Goal: Task Accomplishment & Management: Use online tool/utility

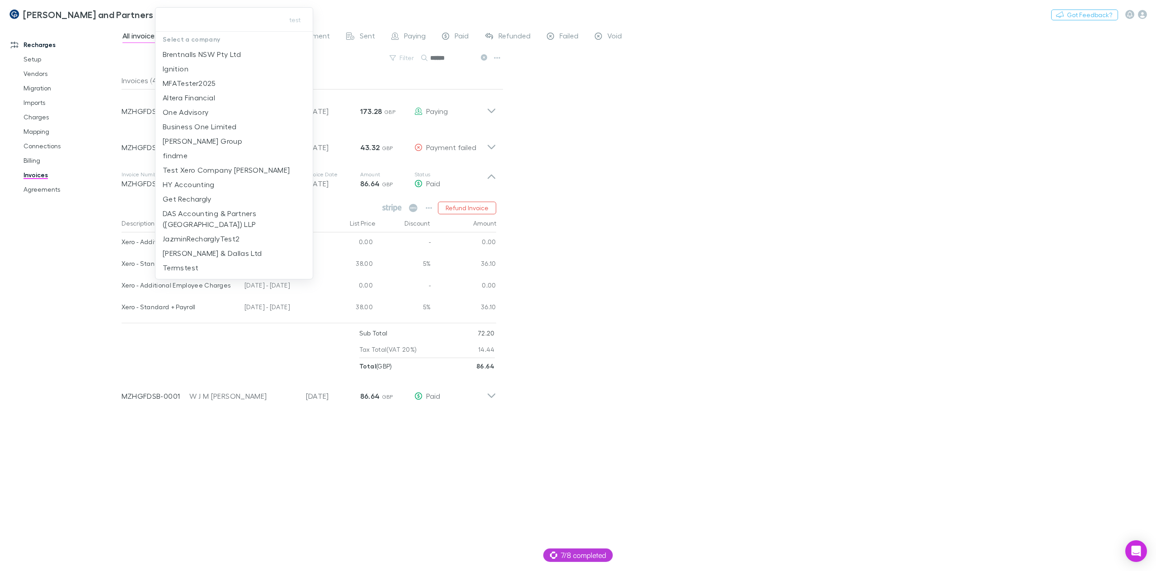
click at [207, 21] on input "text" at bounding box center [218, 19] width 118 height 17
paste input "**********"
type input "**********"
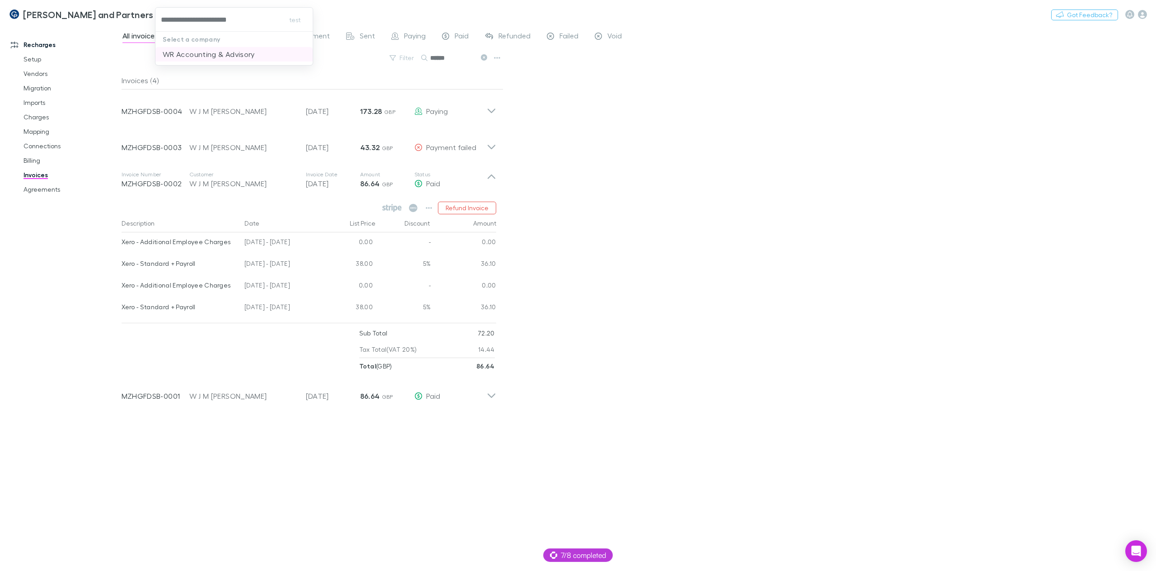
click at [213, 53] on p "WR Accounting & Advisory" at bounding box center [209, 54] width 92 height 11
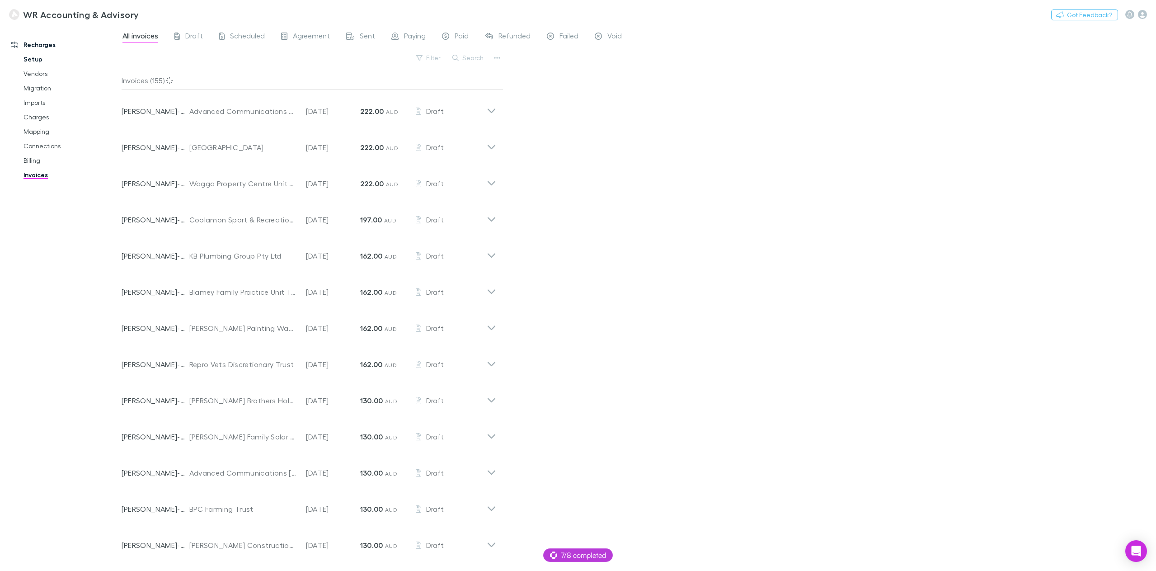
click at [50, 57] on link "Setup" at bounding box center [70, 59] width 112 height 14
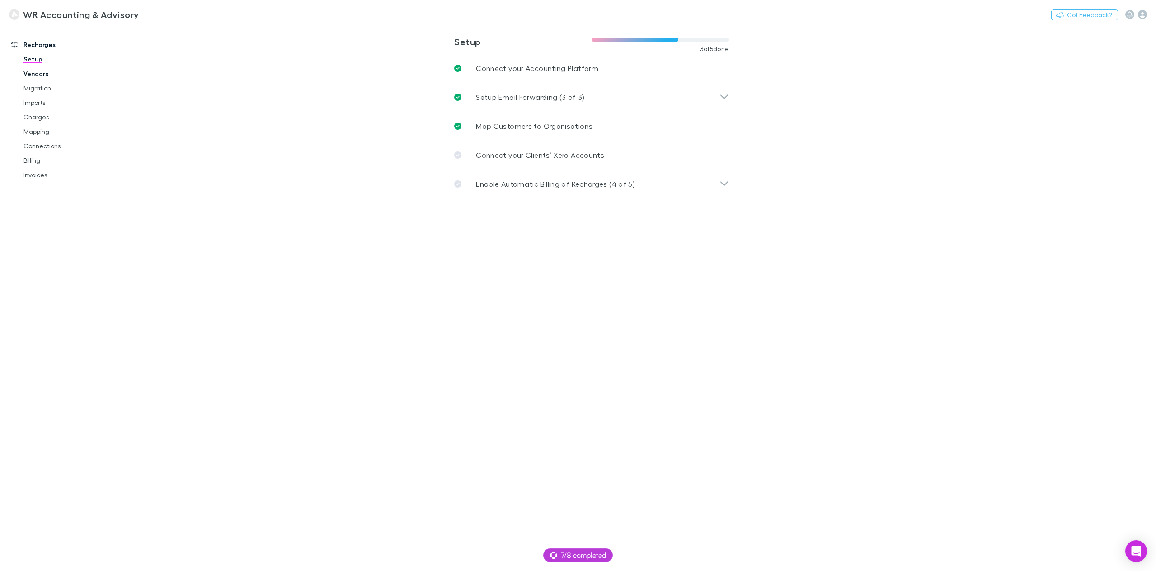
click at [49, 80] on link "Vendors" at bounding box center [70, 73] width 112 height 14
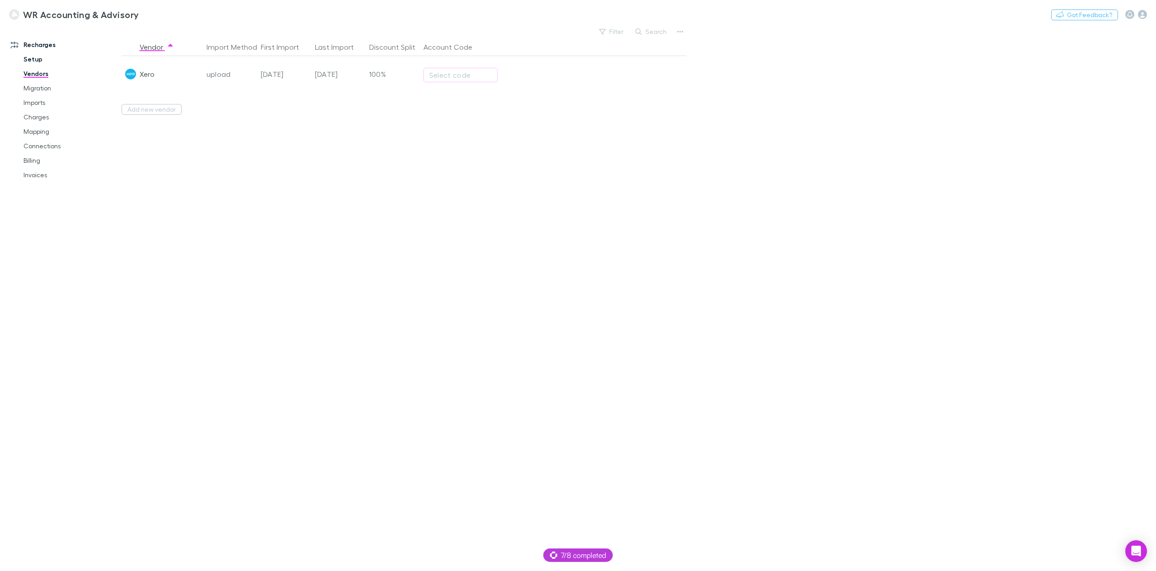
click at [41, 62] on link "Setup" at bounding box center [70, 59] width 112 height 14
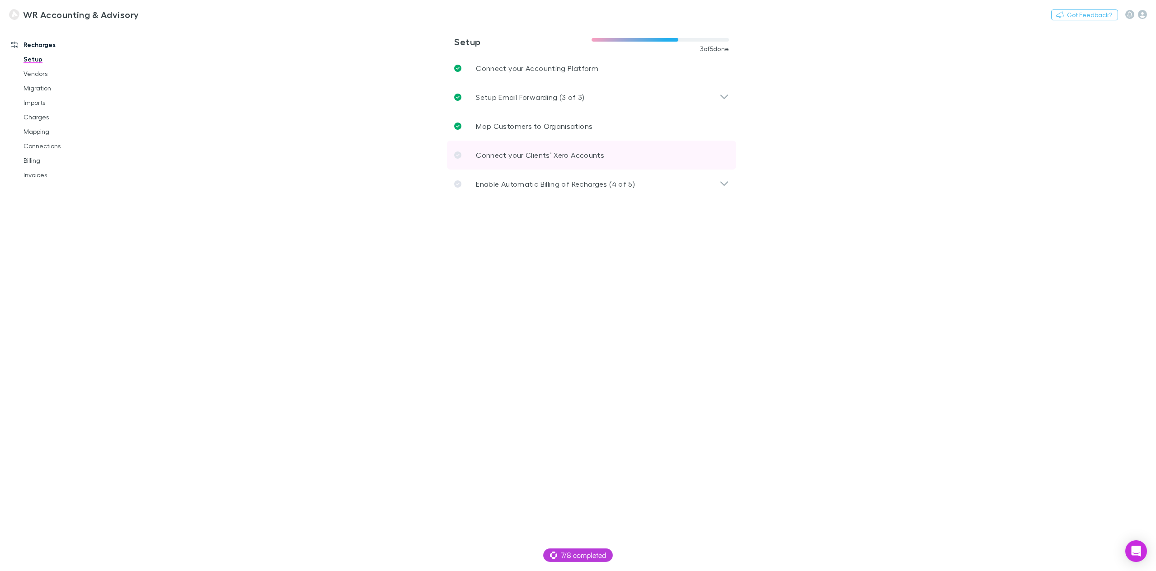
click at [543, 155] on p "Connect your Clients’ Xero Accounts" at bounding box center [540, 155] width 128 height 11
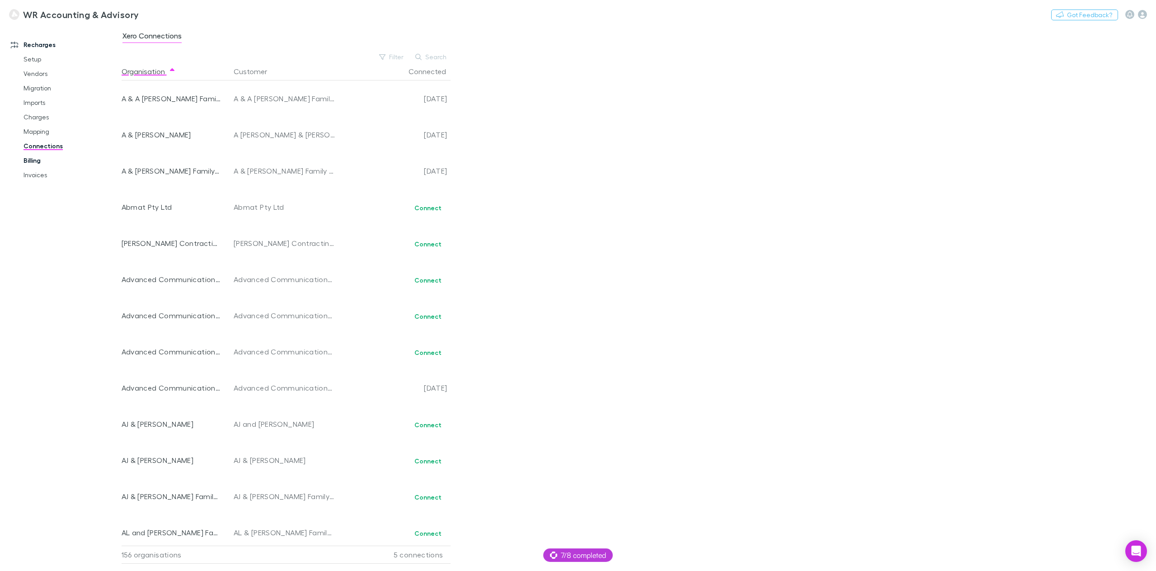
click at [33, 162] on link "Billing" at bounding box center [70, 160] width 112 height 14
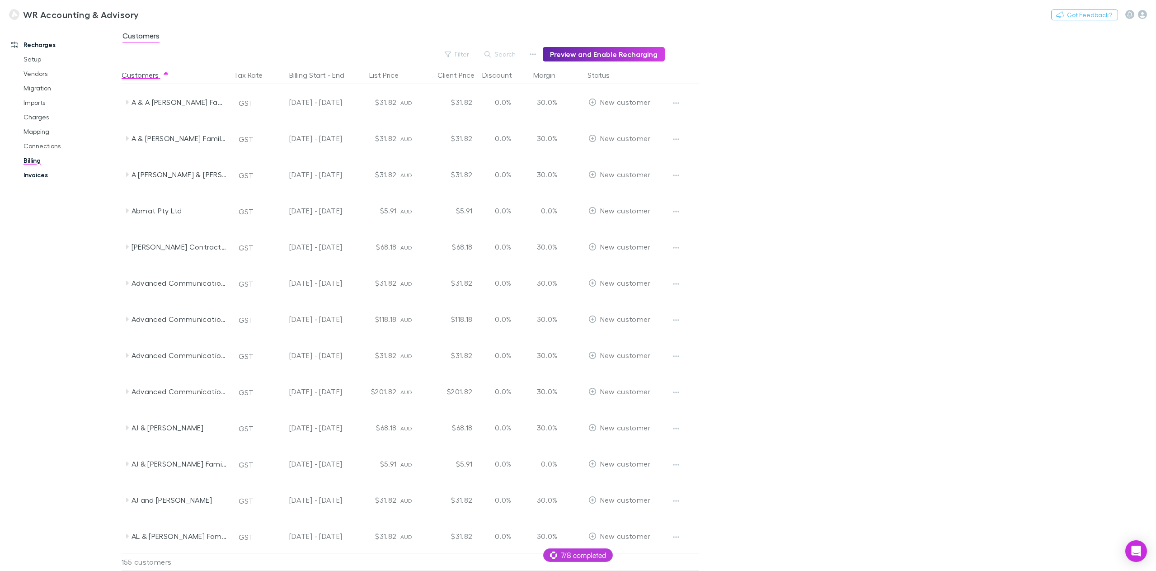
click at [45, 176] on link "Invoices" at bounding box center [70, 175] width 112 height 14
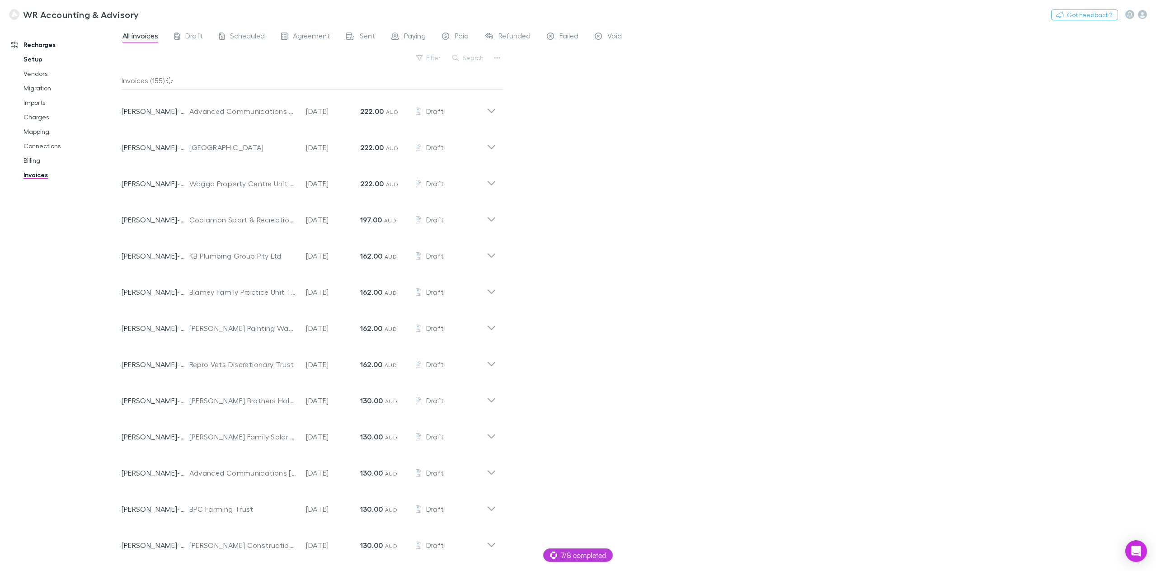
click at [37, 56] on link "Setup" at bounding box center [70, 59] width 112 height 14
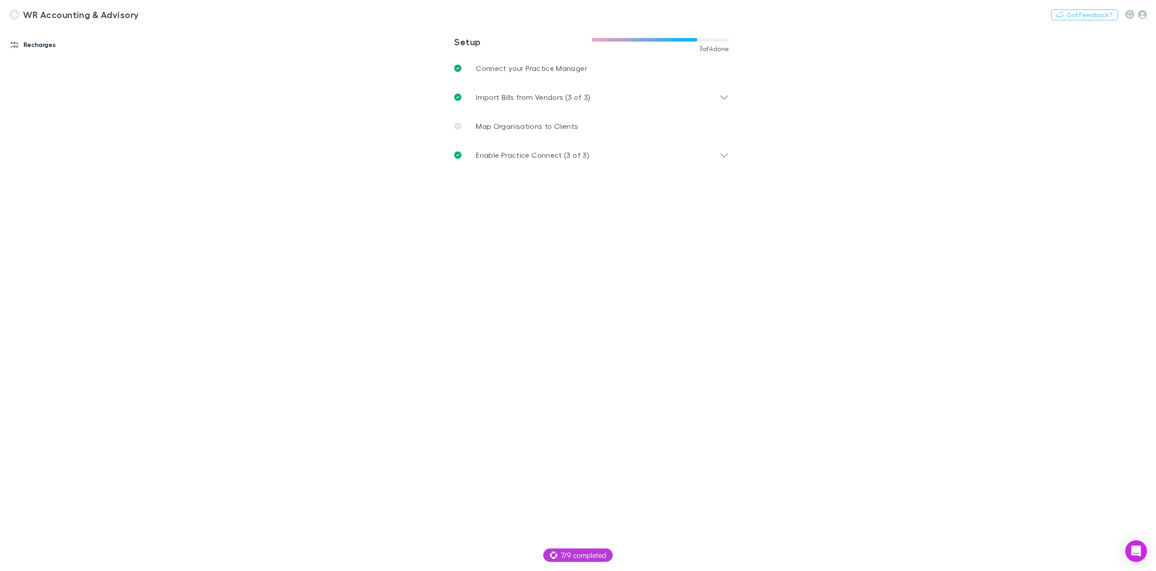
click at [25, 45] on link "Recharges" at bounding box center [64, 45] width 125 height 14
click at [33, 188] on div "Recharges Setup Vendors Migration Imports Charges Mapping Connections Billing I…" at bounding box center [64, 295] width 128 height 535
click at [28, 59] on link "Setup" at bounding box center [70, 59] width 112 height 14
click at [48, 71] on link "Vendors" at bounding box center [70, 73] width 112 height 14
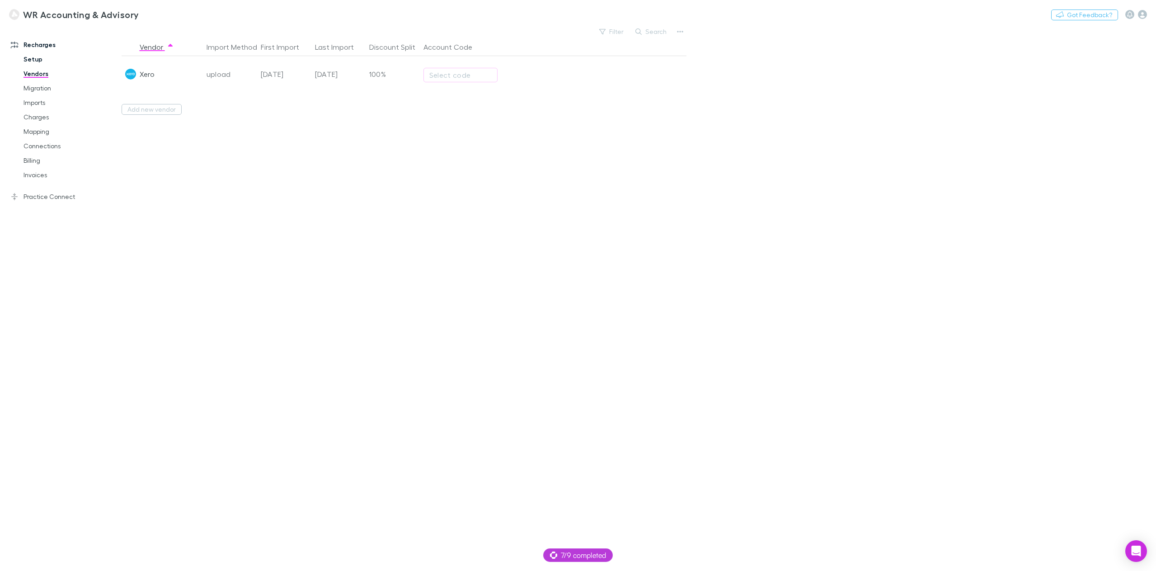
click at [45, 63] on link "Setup" at bounding box center [70, 59] width 112 height 14
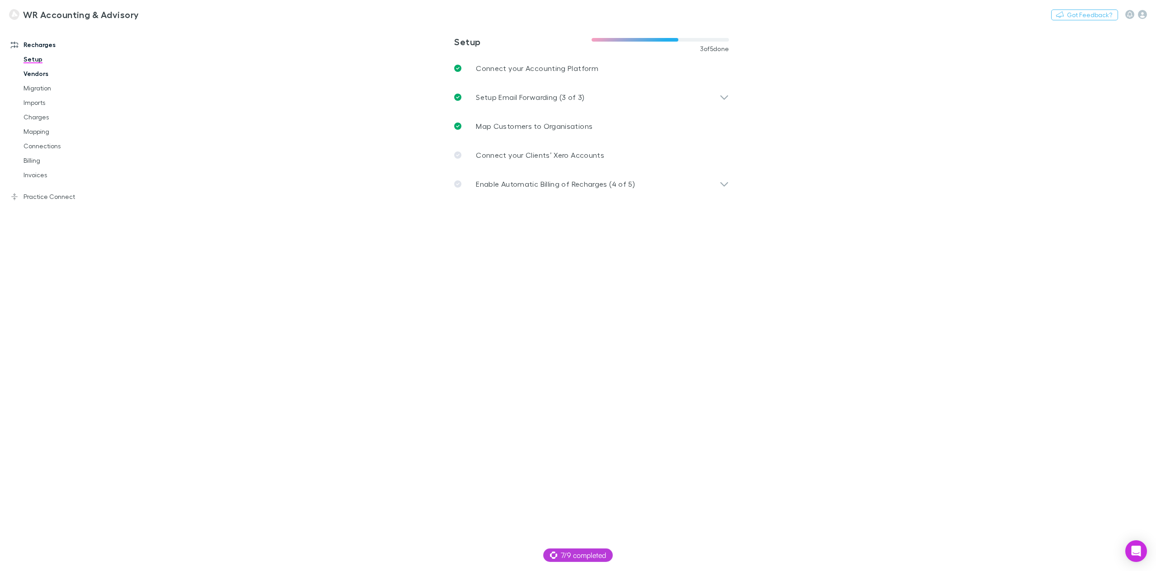
click at [43, 77] on link "Vendors" at bounding box center [70, 73] width 112 height 14
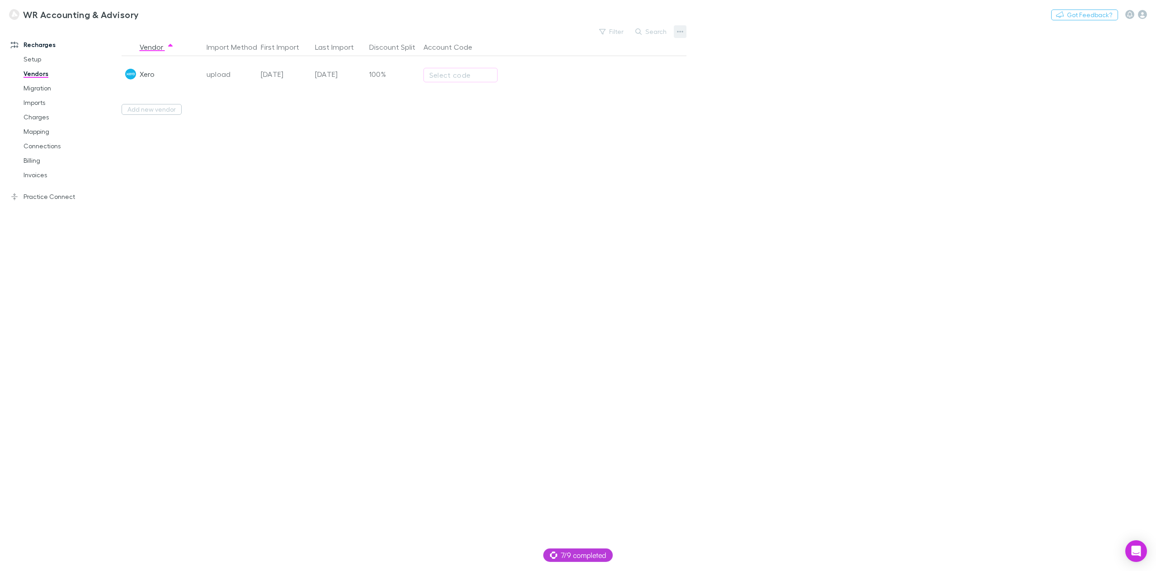
click at [683, 32] on icon "button" at bounding box center [680, 31] width 6 height 7
click at [614, 250] on div at bounding box center [578, 285] width 1156 height 571
click at [45, 92] on link "Migration" at bounding box center [70, 88] width 112 height 14
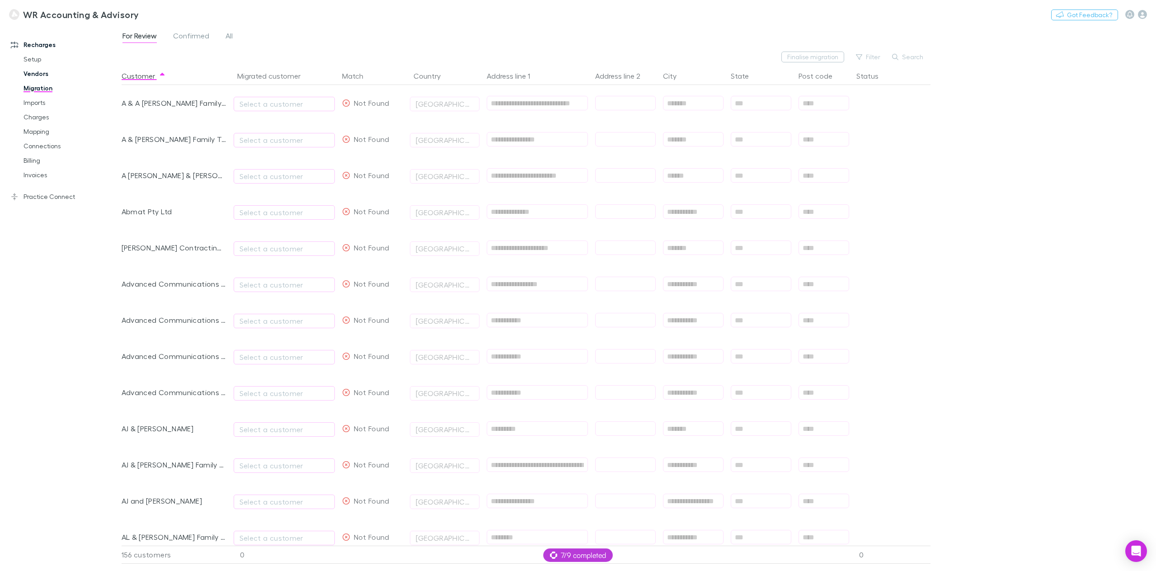
click at [42, 76] on link "Vendors" at bounding box center [70, 73] width 112 height 14
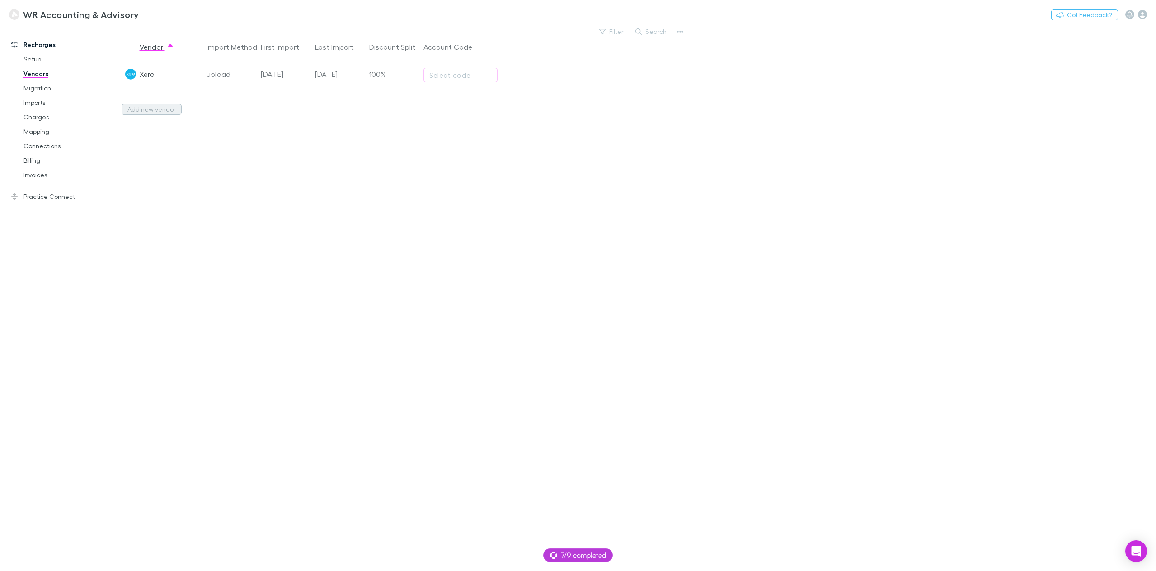
click at [151, 111] on button "Add new vendor" at bounding box center [152, 109] width 60 height 11
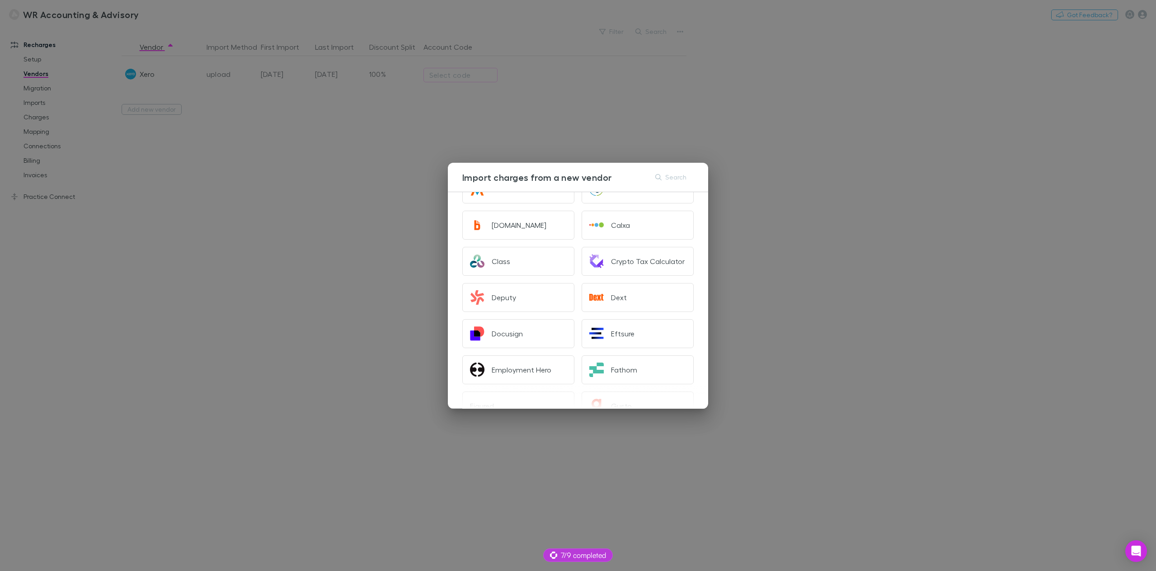
scroll to position [181, 0]
click at [292, 202] on div "Import charges from a new vendor Search A2X ASIC Accountkit Adobe eSign Ansarad…" at bounding box center [578, 285] width 1156 height 571
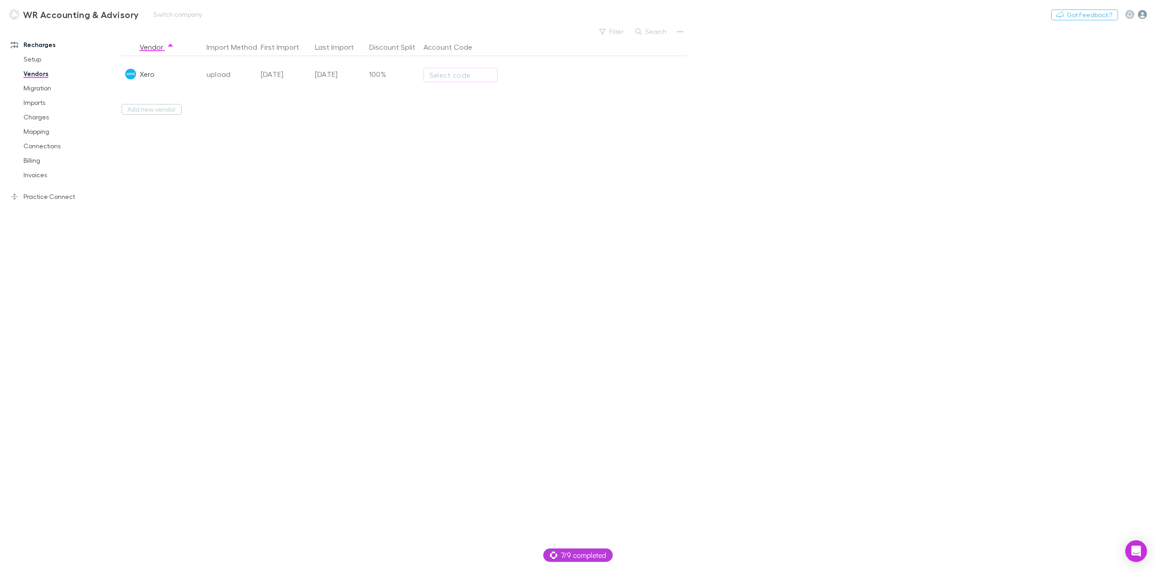
click at [1144, 18] on icon "button" at bounding box center [1142, 14] width 9 height 9
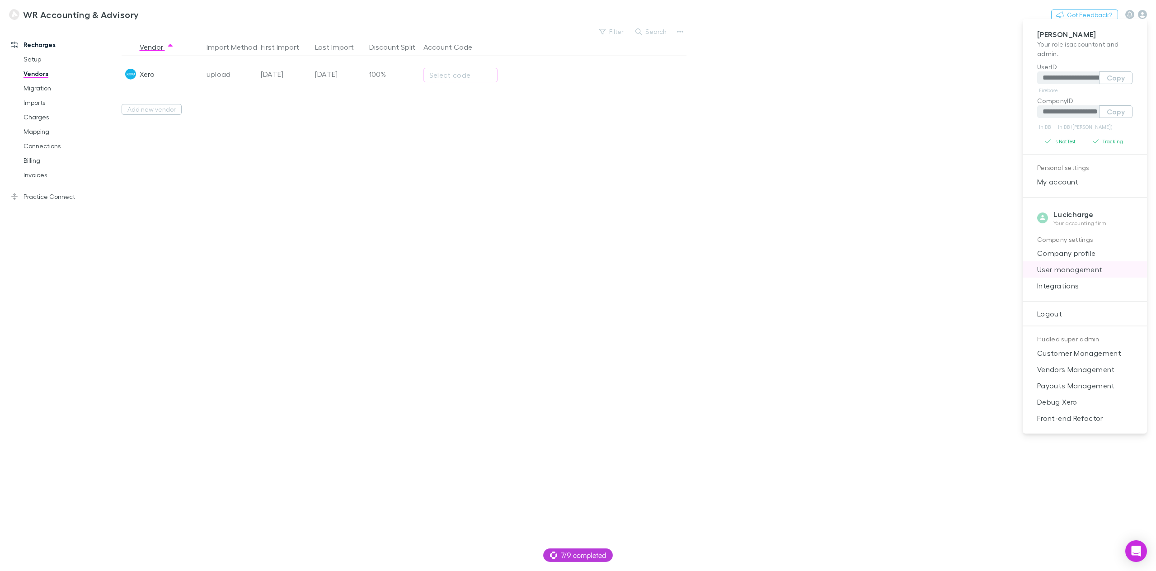
click at [1083, 267] on span "User management" at bounding box center [1085, 269] width 110 height 11
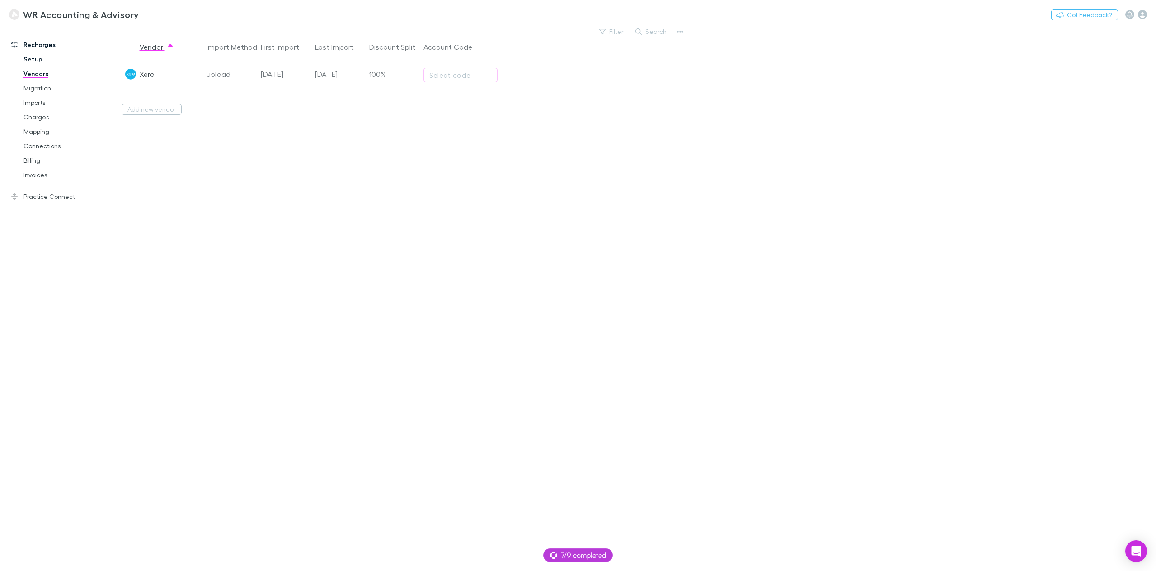
click at [34, 59] on link "Setup" at bounding box center [70, 59] width 112 height 14
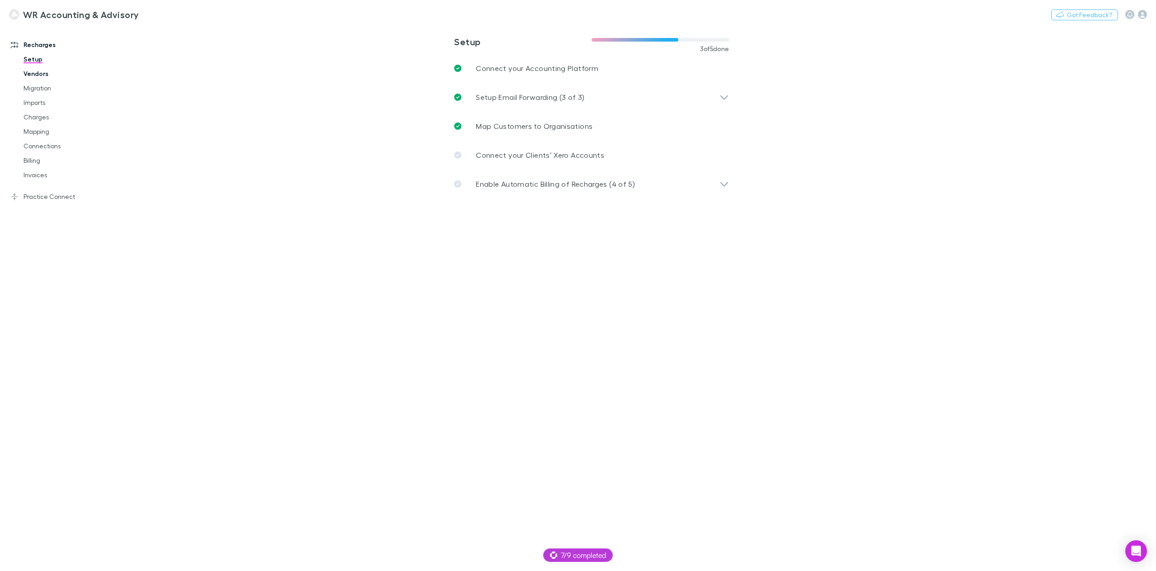
click at [39, 76] on link "Vendors" at bounding box center [70, 73] width 112 height 14
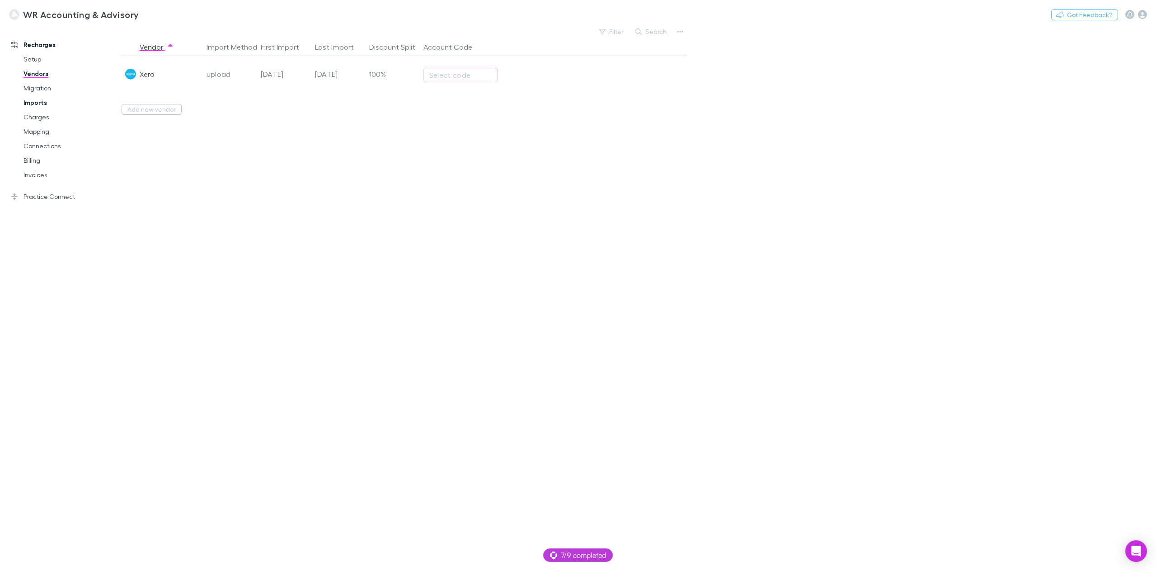
click at [43, 102] on link "Imports" at bounding box center [70, 102] width 112 height 14
click at [461, 55] on div "For Review All Filter Search Rech Vendor Invoice Number Date No items found" at bounding box center [639, 298] width 1035 height 546
click at [455, 56] on icon "button" at bounding box center [454, 57] width 6 height 7
click at [306, 32] on div at bounding box center [578, 285] width 1156 height 571
click at [38, 113] on link "Charges" at bounding box center [70, 117] width 112 height 14
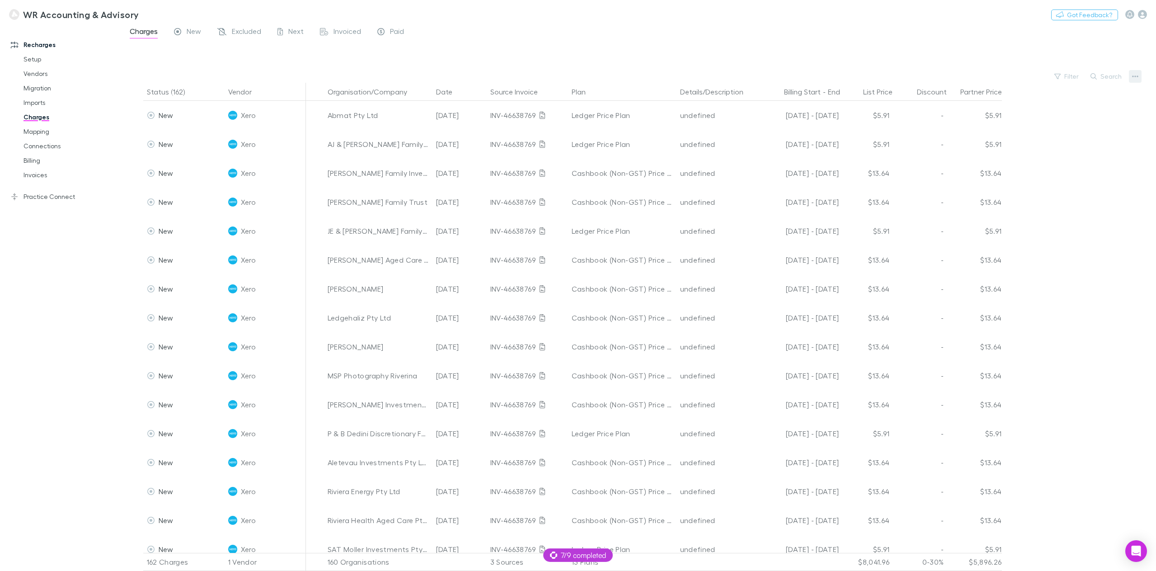
click at [1132, 73] on button "button" at bounding box center [1135, 76] width 13 height 13
drag, startPoint x: 924, startPoint y: 45, endPoint x: 913, endPoint y: 47, distance: 10.6
click at [923, 45] on div at bounding box center [578, 285] width 1156 height 571
click at [41, 70] on link "Vendors" at bounding box center [70, 73] width 112 height 14
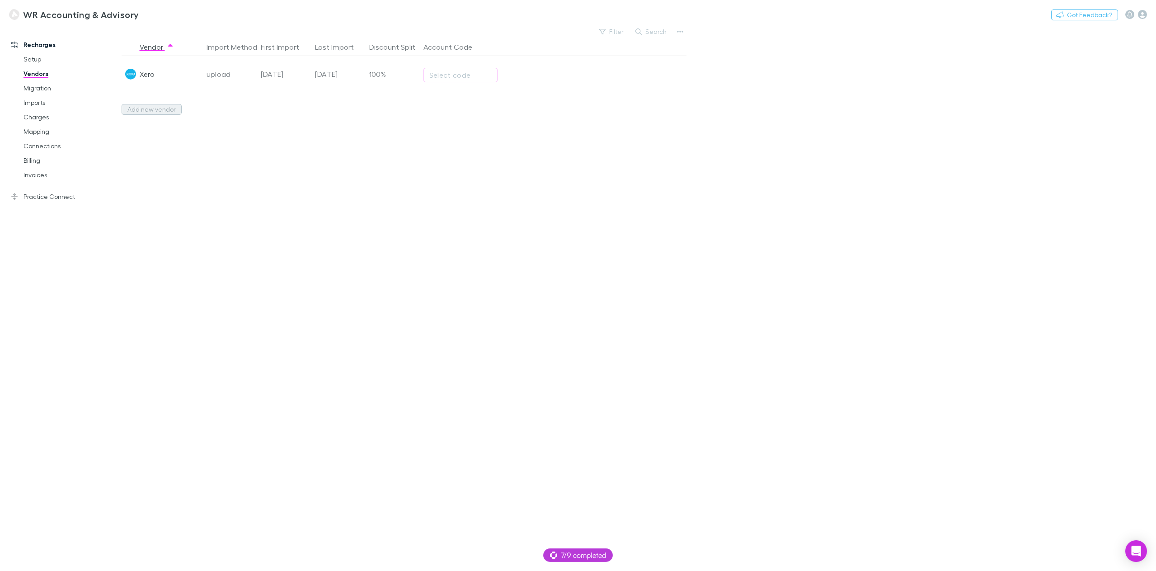
click at [158, 113] on button "Add new vendor" at bounding box center [152, 109] width 60 height 11
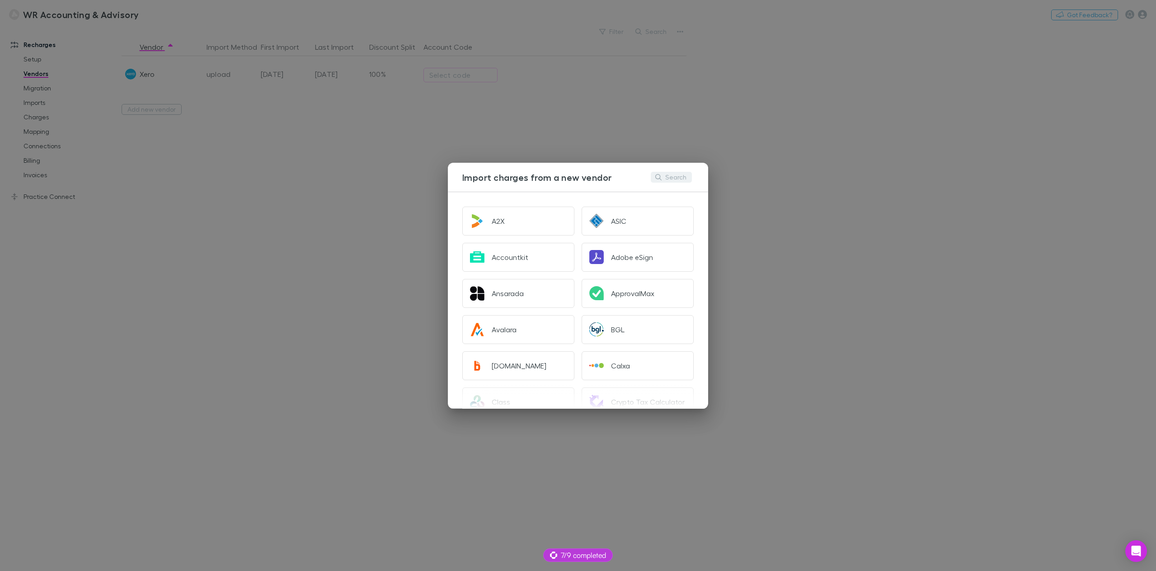
click at [680, 179] on button "Search" at bounding box center [671, 177] width 41 height 11
click at [651, 176] on input "**" at bounding box center [655, 176] width 45 height 13
type input "*"
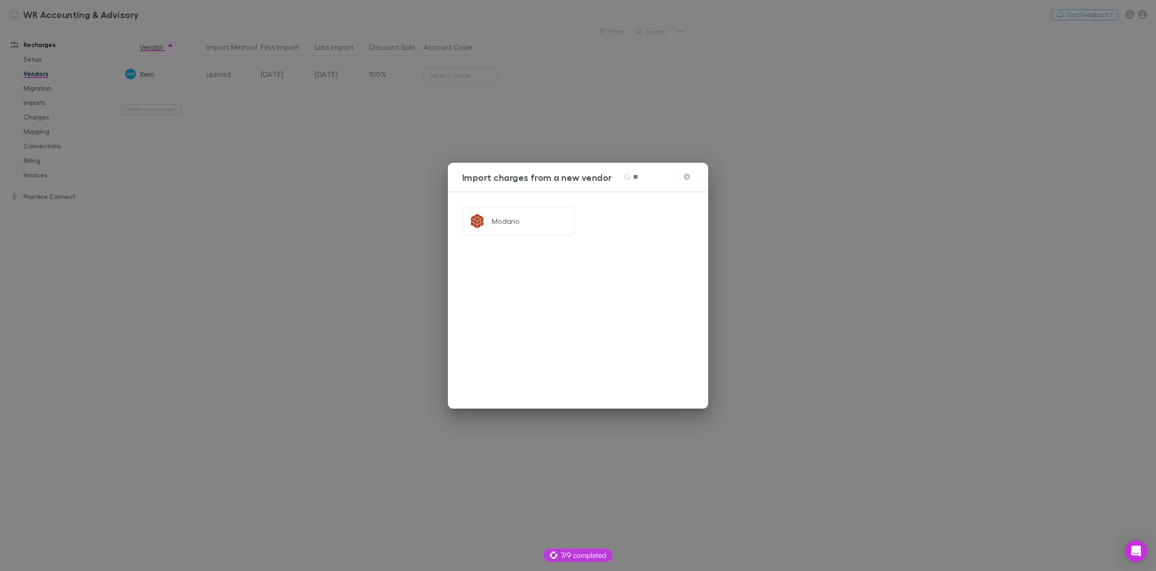
type input "*"
click at [832, 187] on div "Import charges from a new vendor Search A2X ASIC Accountkit Adobe eSign Ansarad…" at bounding box center [578, 285] width 1156 height 571
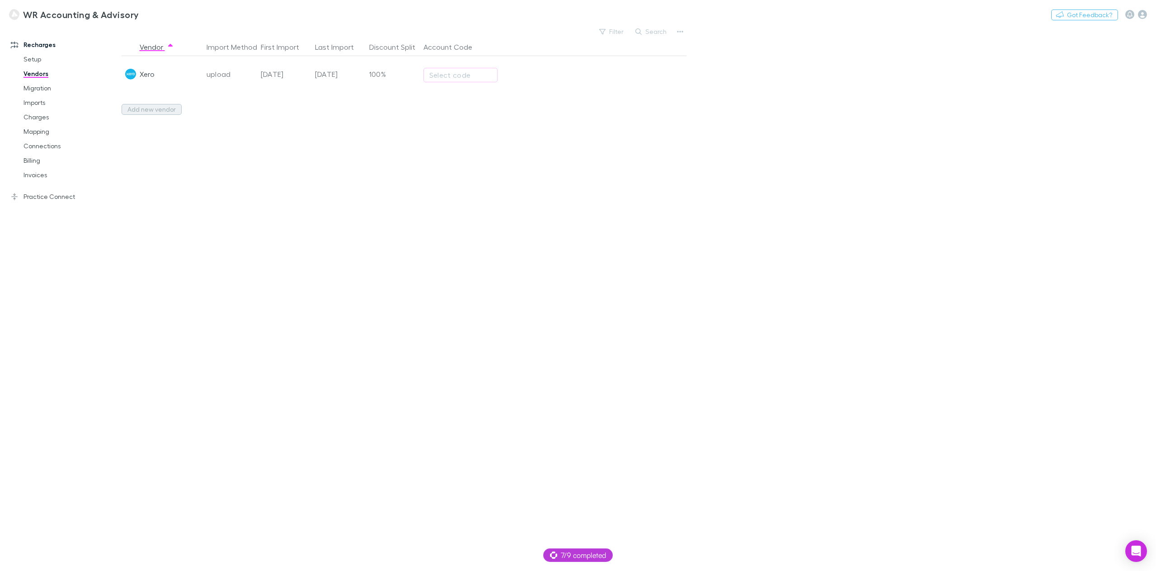
click at [132, 106] on button "Add new vendor" at bounding box center [152, 109] width 60 height 11
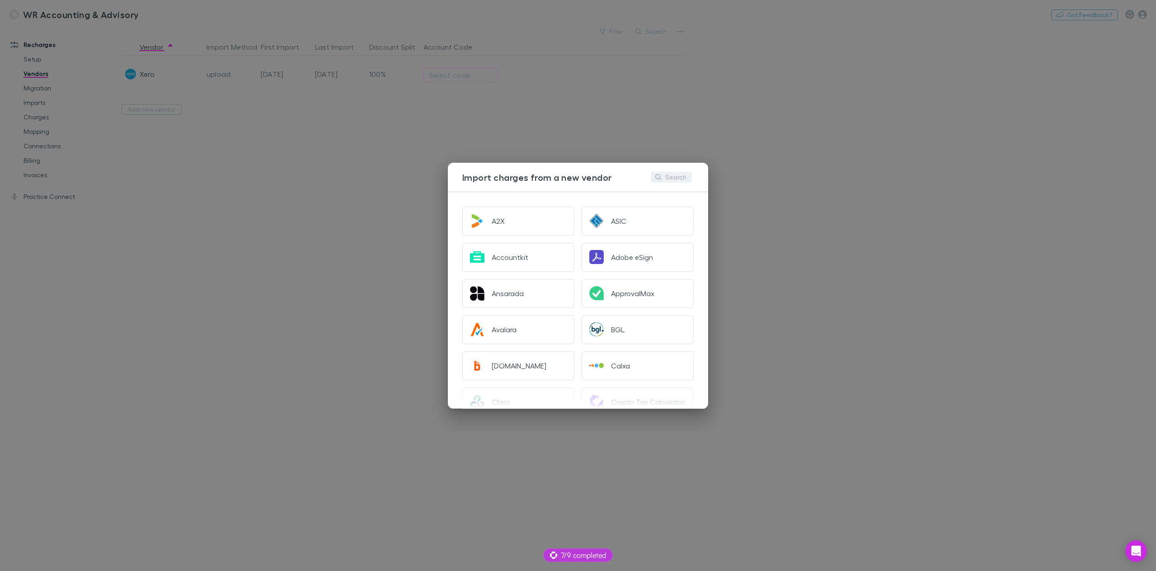
click at [673, 178] on button "Search" at bounding box center [671, 177] width 41 height 11
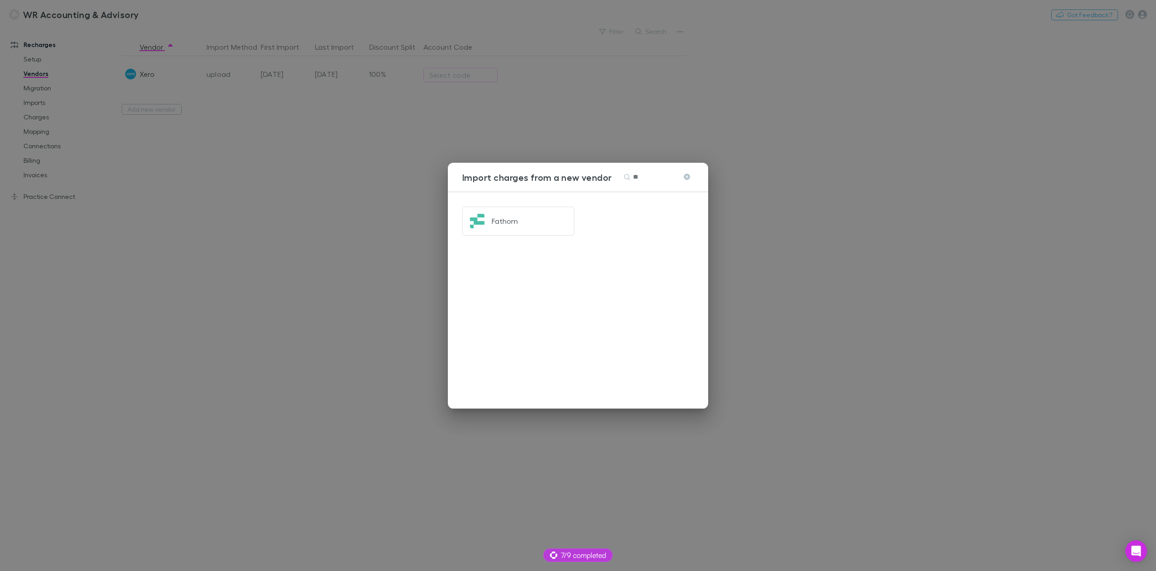
type input "**"
click at [334, 174] on div "Import charges from a new vendor Search ** Fathom" at bounding box center [578, 285] width 1156 height 571
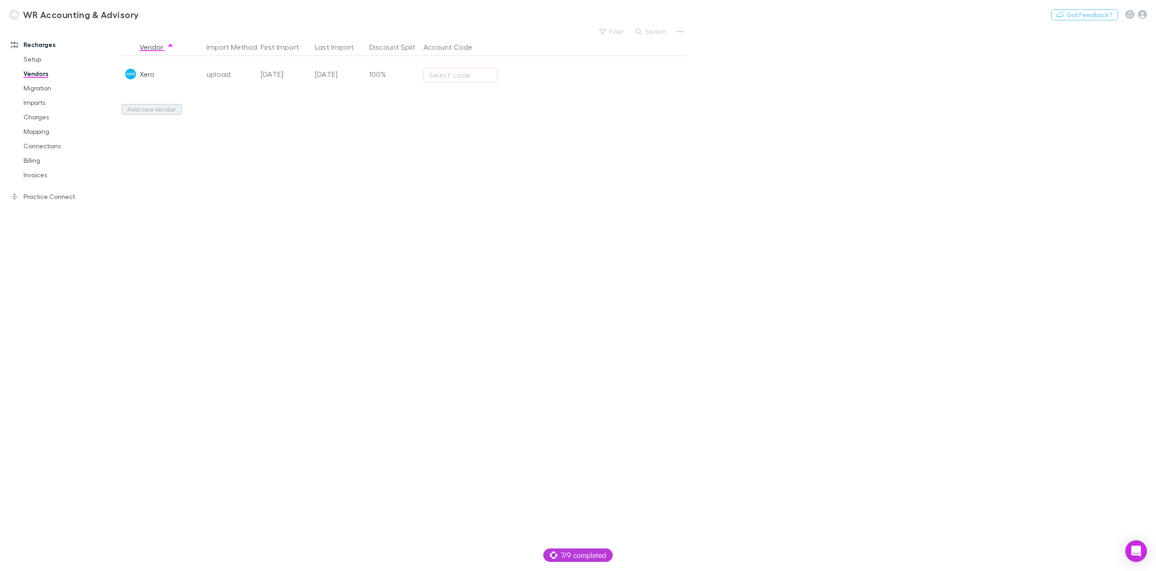
click at [161, 106] on button "Add new vendor" at bounding box center [152, 109] width 60 height 11
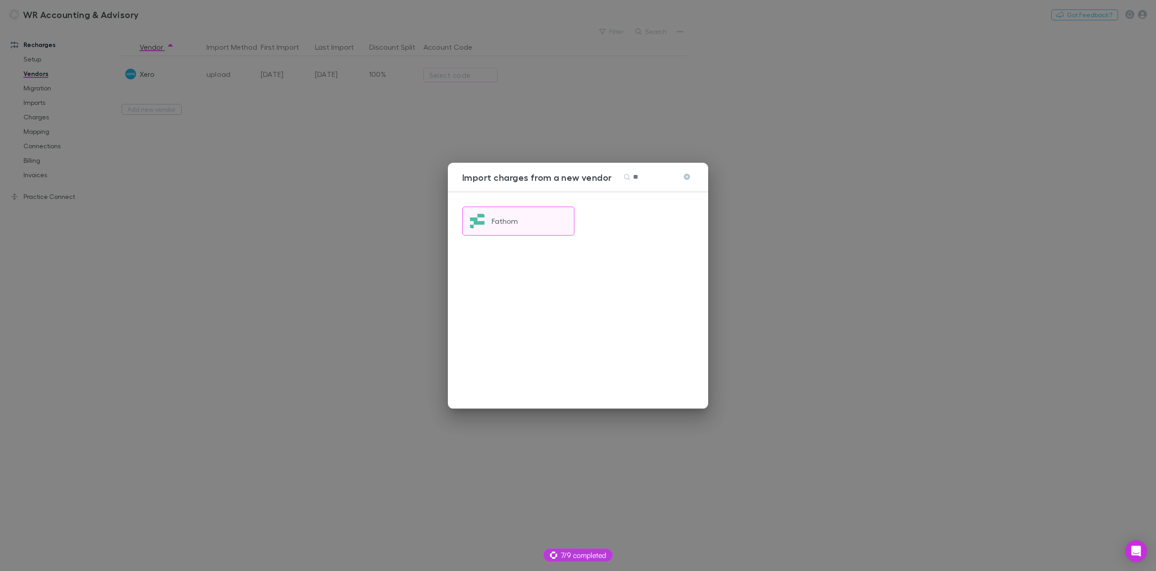
click at [515, 222] on div "Fathom" at bounding box center [505, 221] width 26 height 9
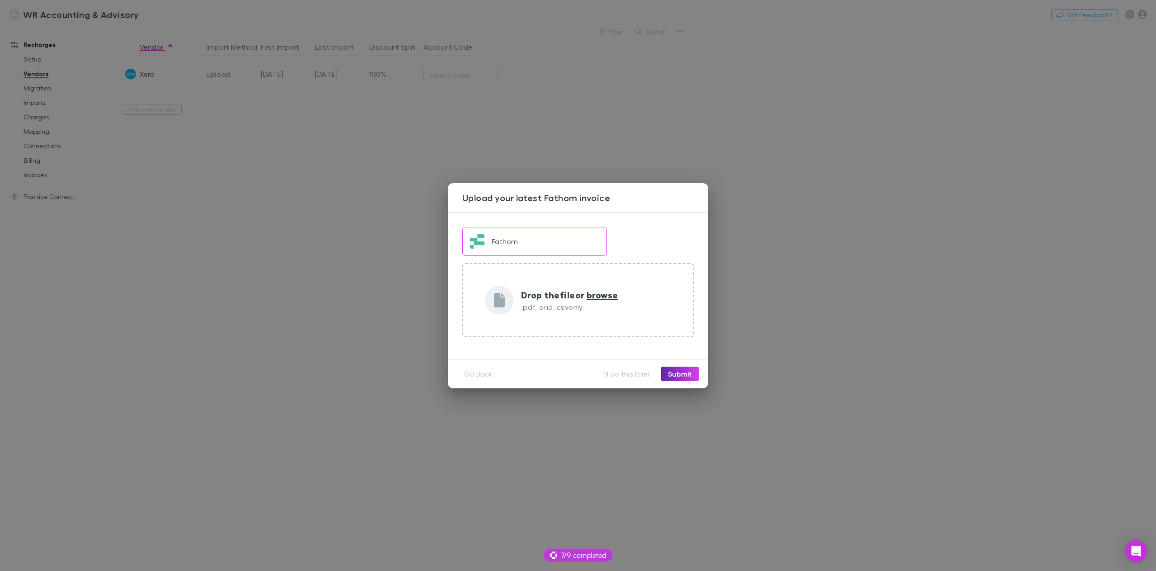
click at [298, 246] on div "Upload your latest Fathom invoice Fathom Drop the file or browse .pdf, and .csv…" at bounding box center [578, 285] width 1156 height 571
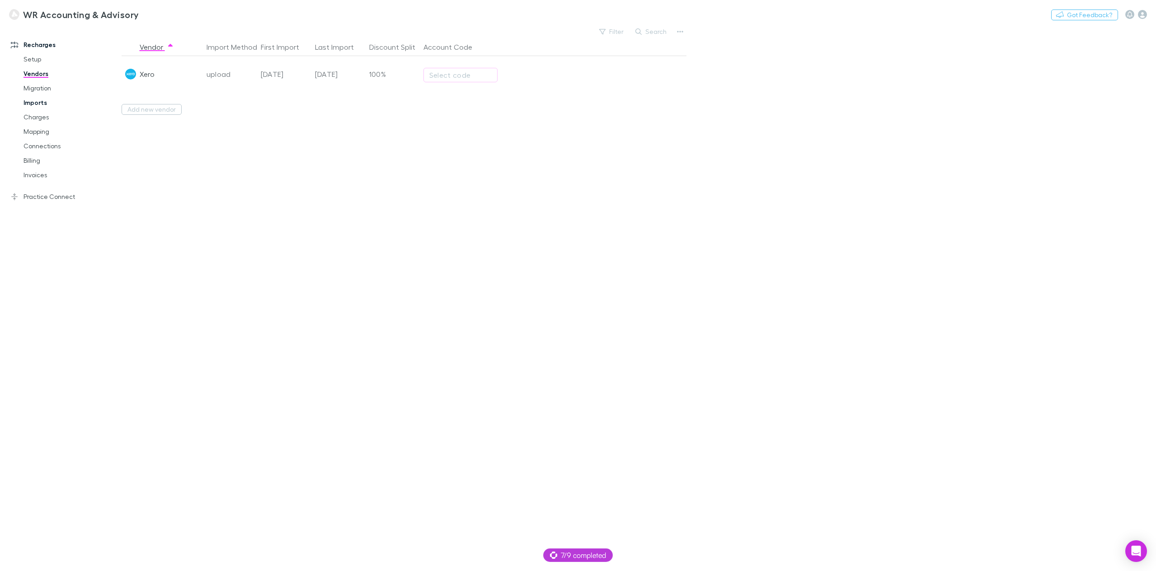
click at [45, 105] on link "Imports" at bounding box center [70, 102] width 112 height 14
click at [179, 35] on span "All" at bounding box center [176, 37] width 7 height 12
click at [146, 38] on span "For Review" at bounding box center [139, 37] width 34 height 12
click at [41, 73] on link "Vendors" at bounding box center [70, 73] width 112 height 14
click at [165, 109] on button "Add new vendor" at bounding box center [152, 109] width 60 height 11
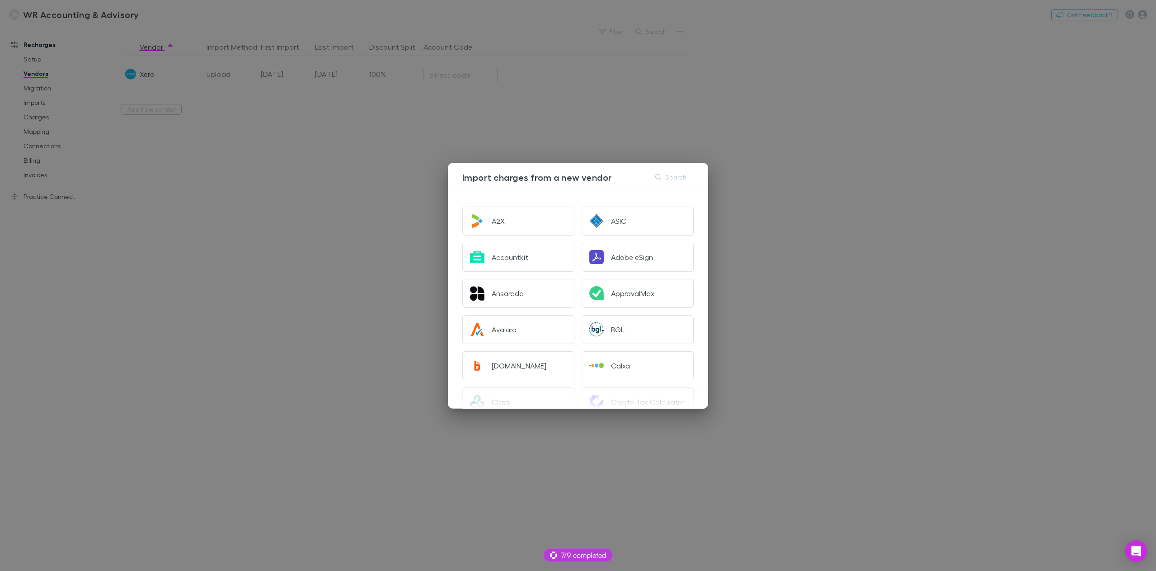
click at [344, 134] on div "Import charges from a new vendor Search A2X ASIC Accountkit Adobe eSign Ansarad…" at bounding box center [578, 285] width 1156 height 571
